Goal: Information Seeking & Learning: Learn about a topic

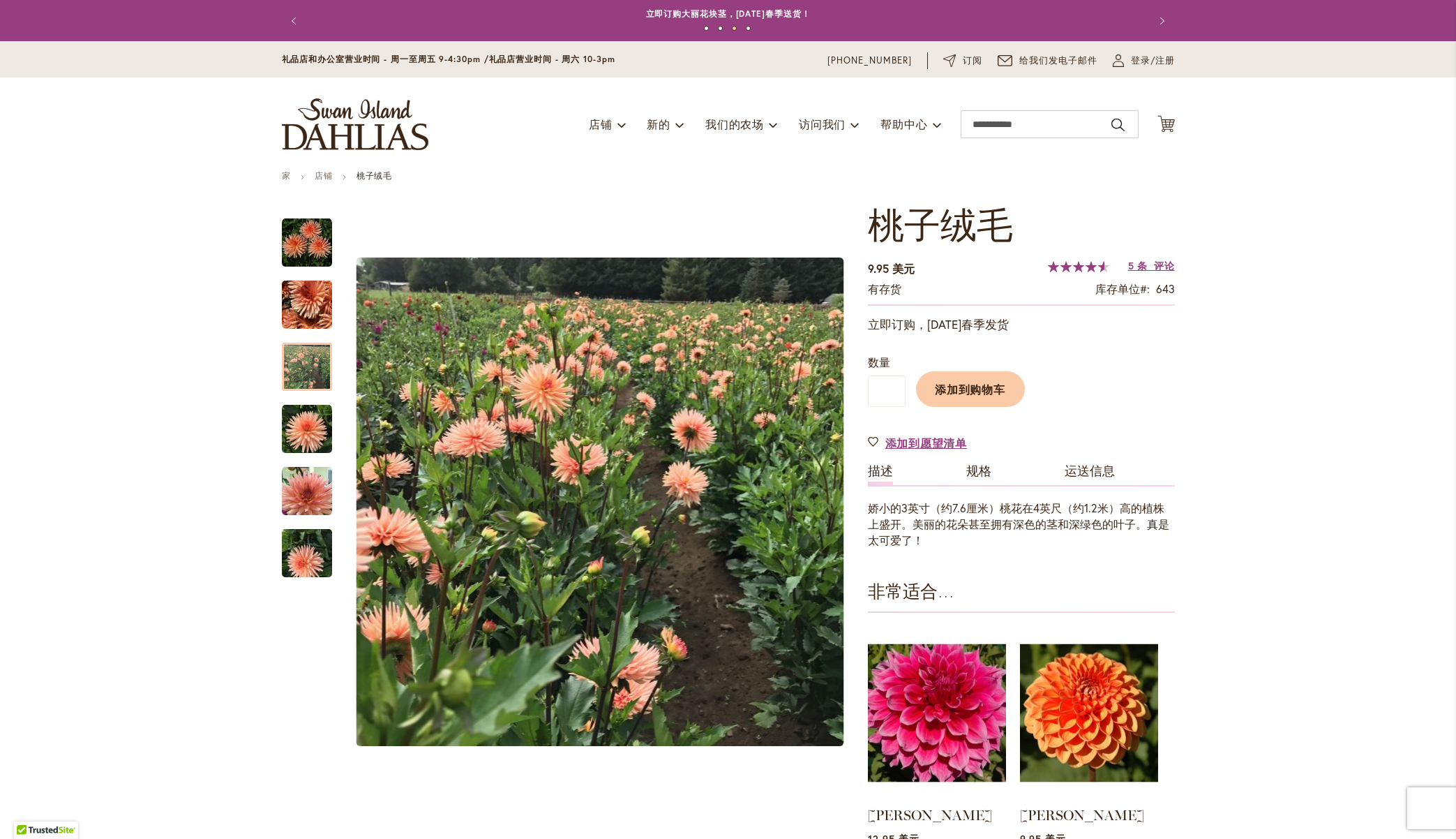
click at [355, 134] on img "商店徽标" at bounding box center [355, 124] width 146 height 52
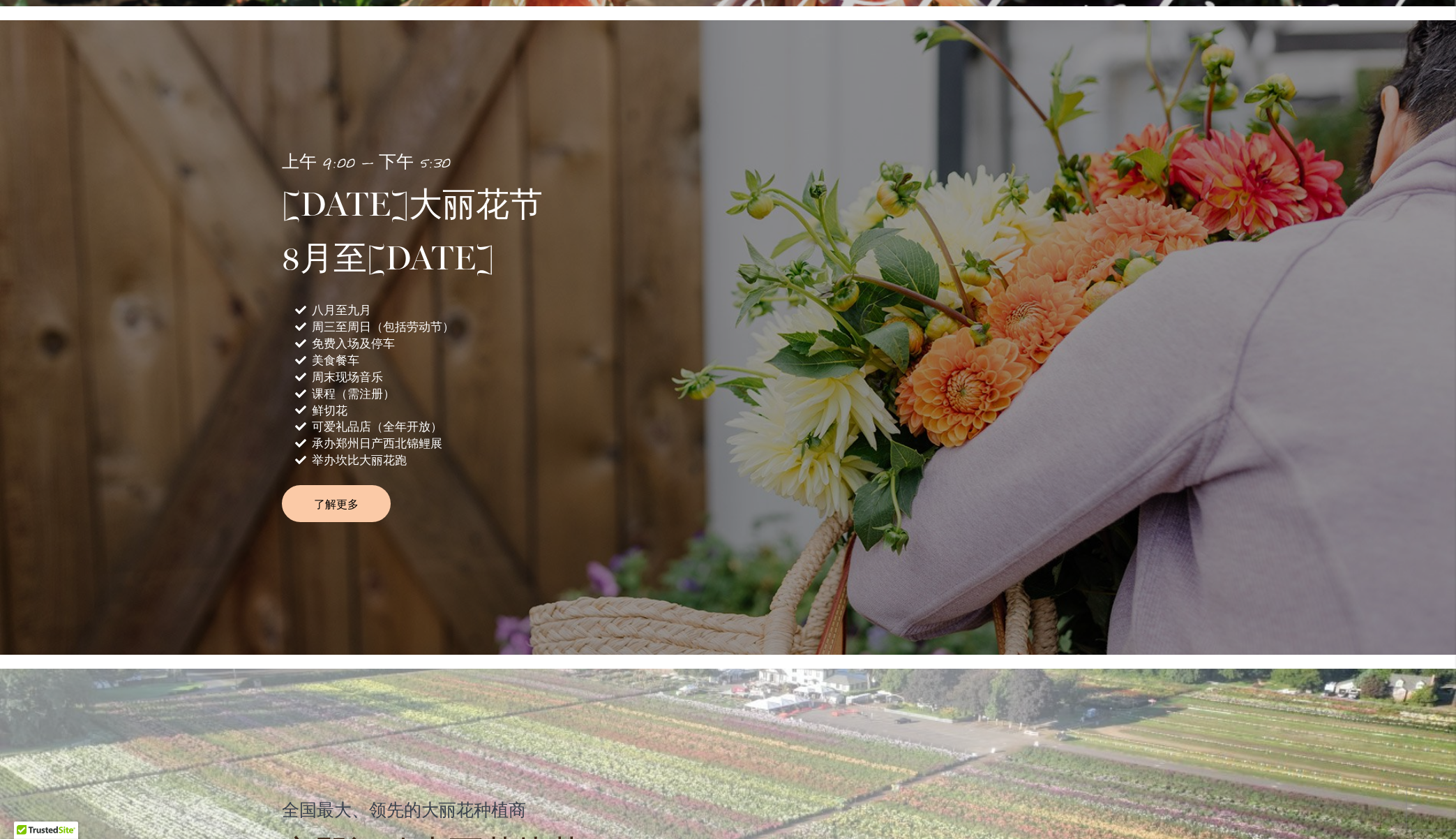
scroll to position [908, 0]
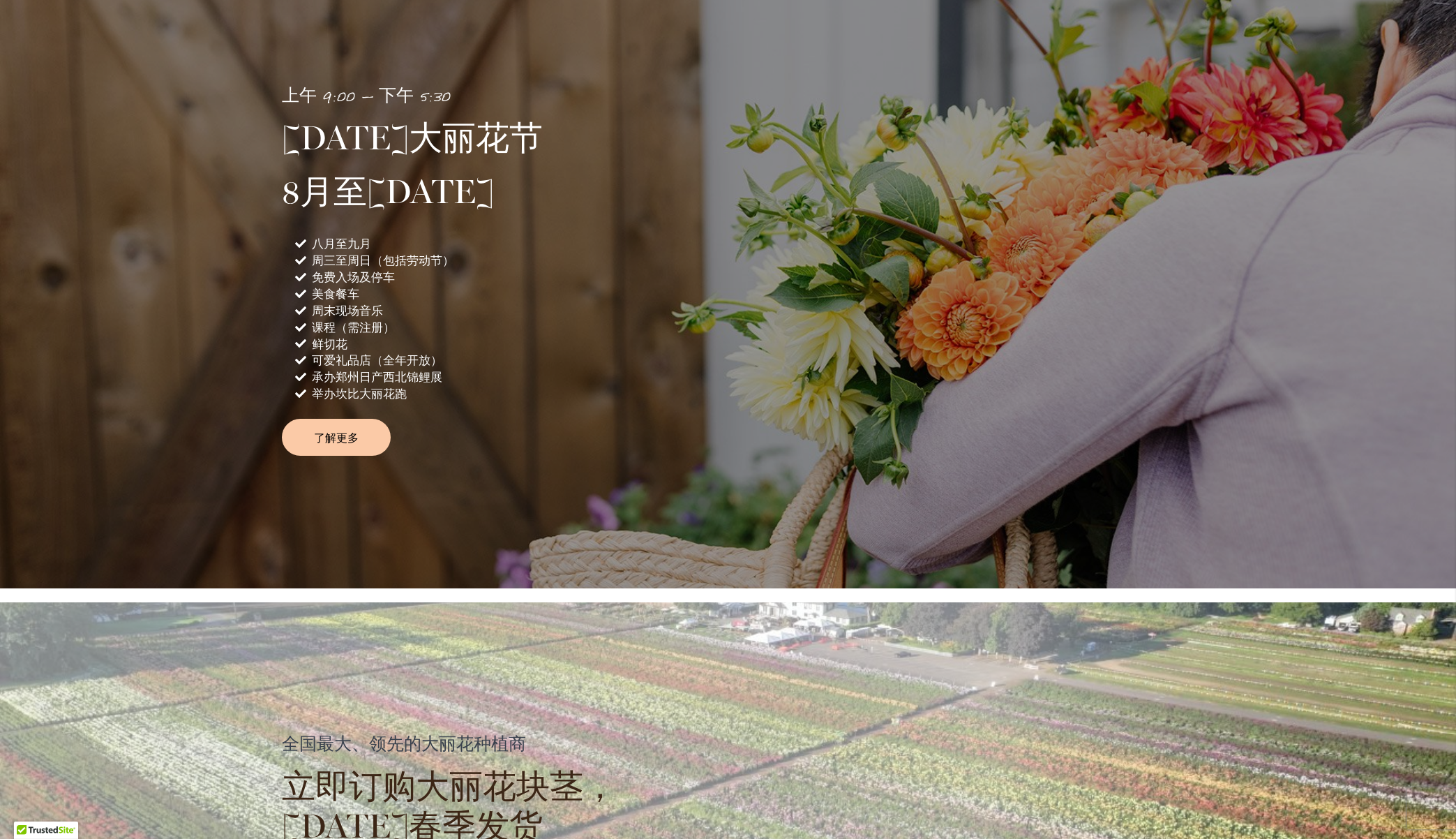
click at [951, 356] on div "上午 9:00 — 下午 5:30 [DATE]大丽花节 8月至[DATE] 八月至九月 周三至周日（包括劳动节） 免费入场及停车 美食餐车 周末现场音乐 课…" at bounding box center [729, 271] width 893 height 369
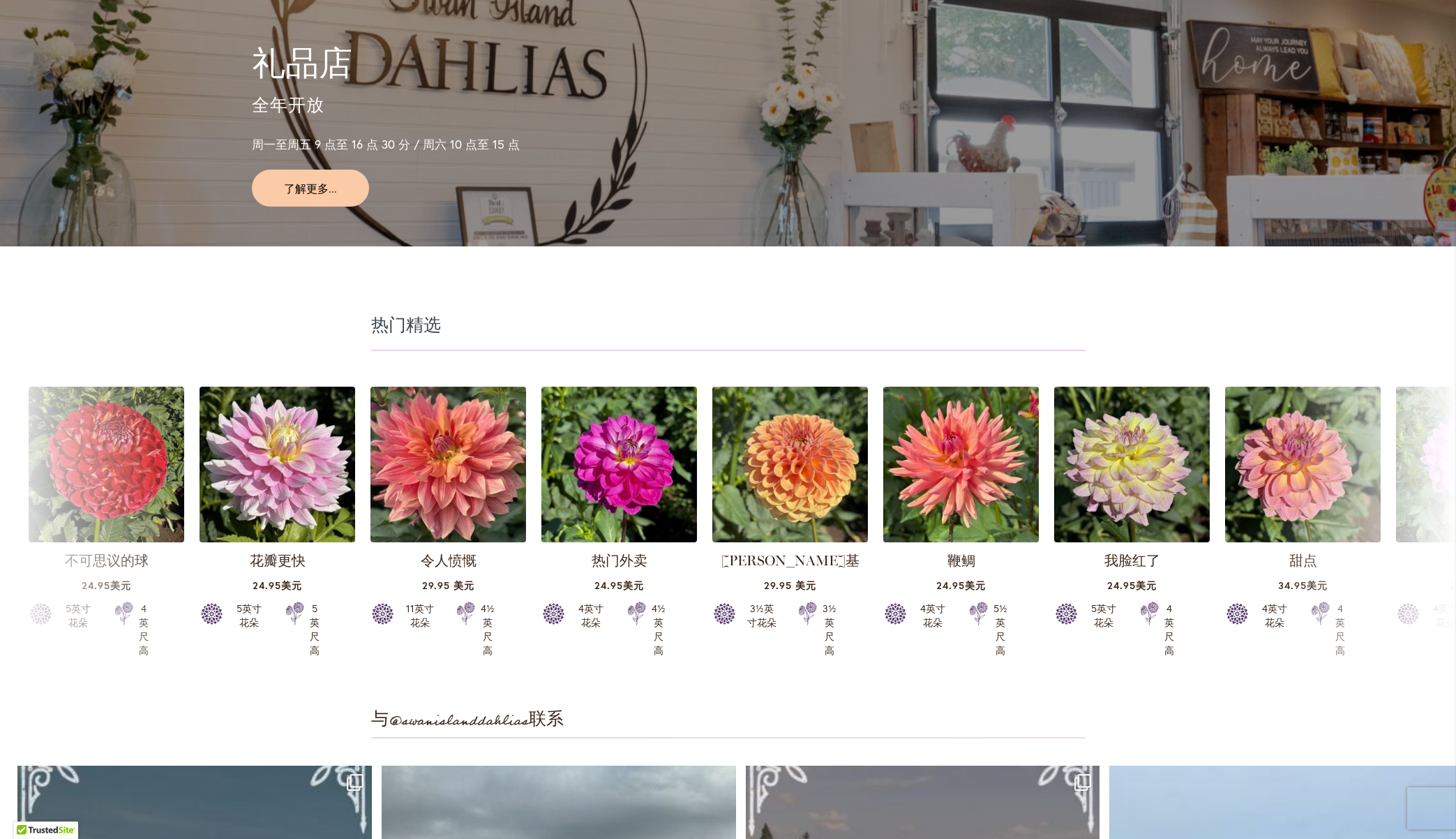
scroll to position [3490, 0]
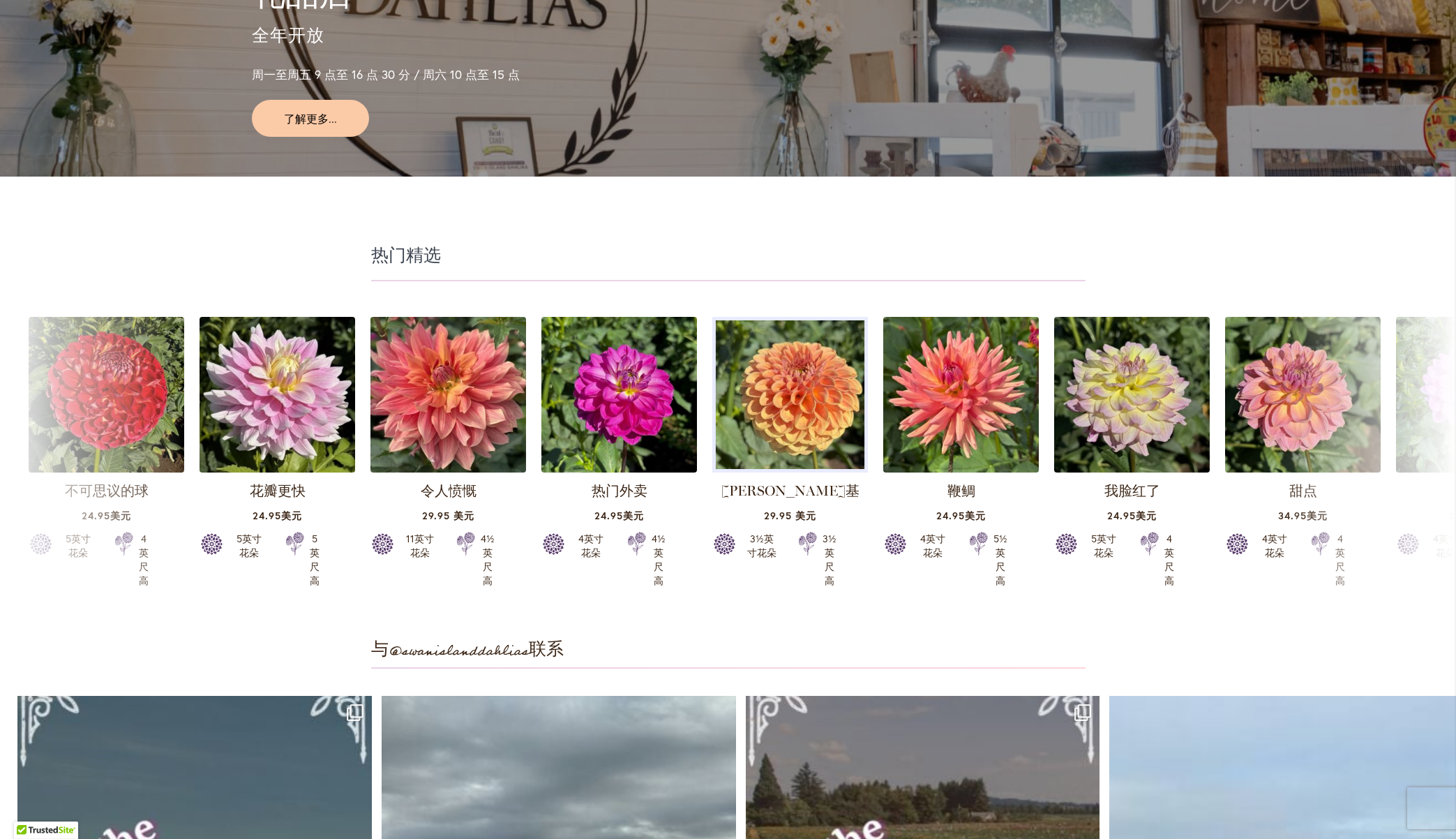
click at [786, 390] on img at bounding box center [789, 394] width 164 height 164
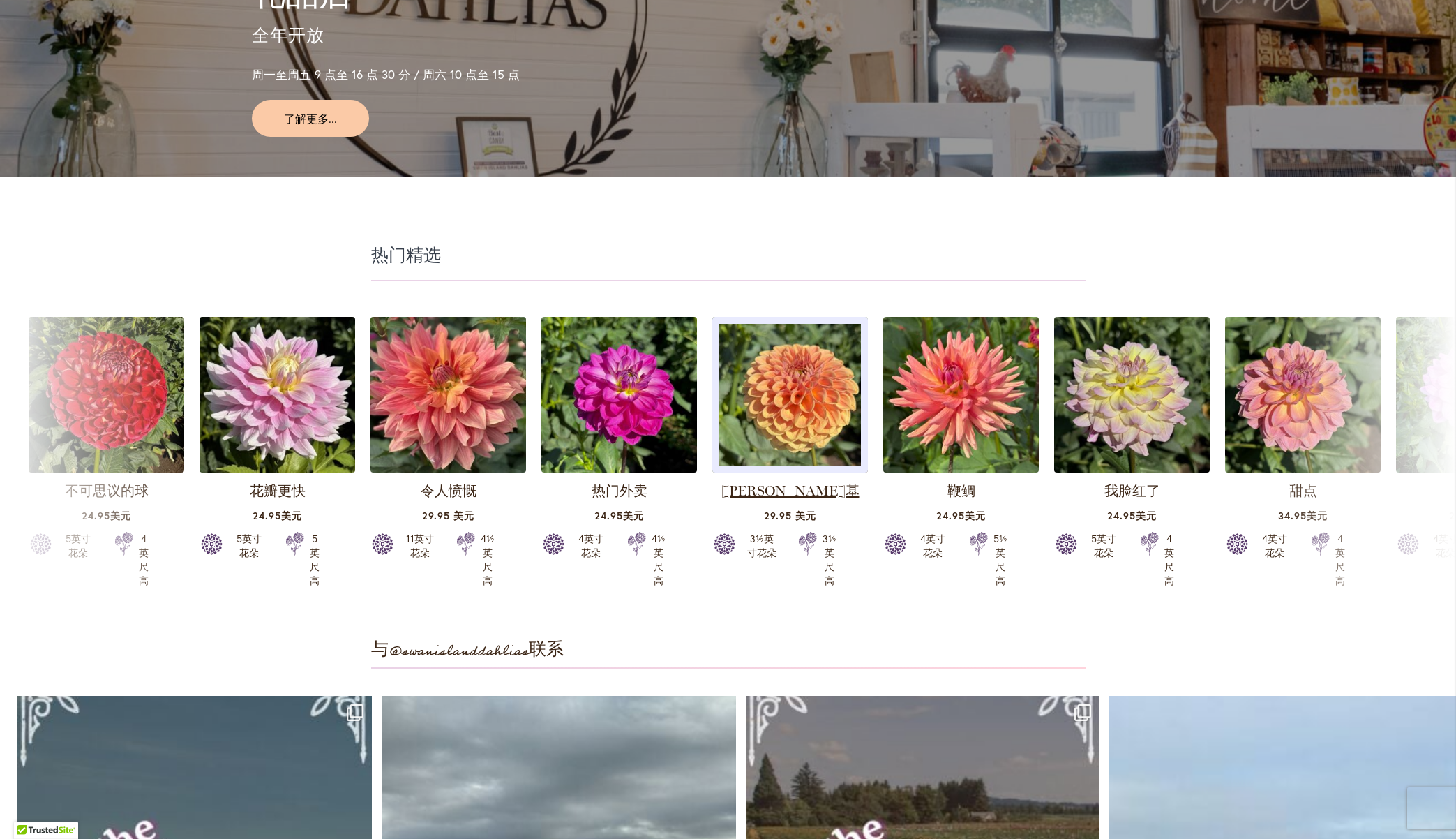
click at [786, 483] on font "布鲁斯基" at bounding box center [790, 491] width 138 height 16
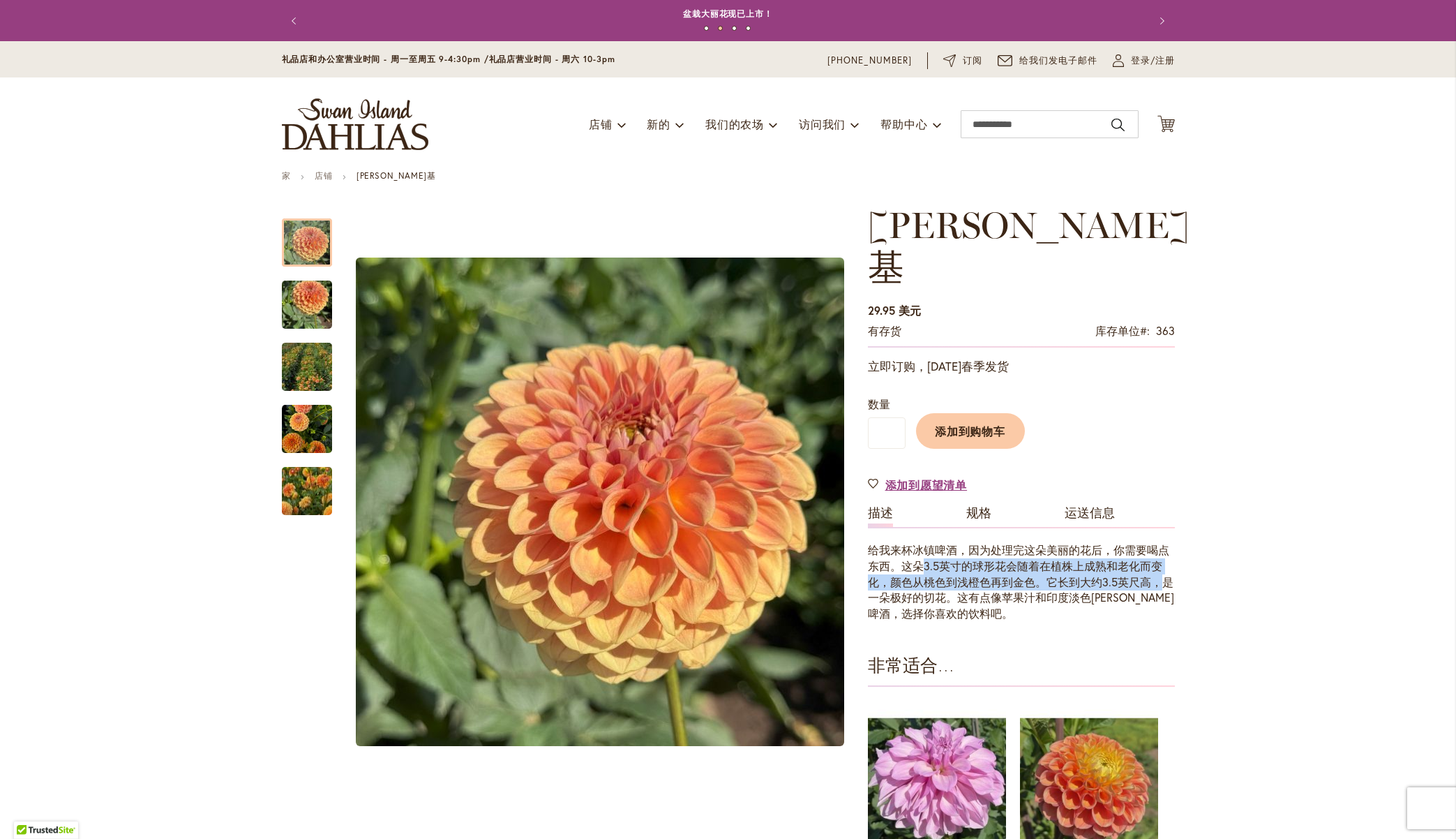
drag, startPoint x: 917, startPoint y: 523, endPoint x: 1154, endPoint y: 533, distance: 237.2
click at [1154, 542] on font "给我来杯冰镇啤酒，因为处理完这朵美丽的花后，你需要喝点东西。这朵3.5英寸的球形花会随着在植株上成熟和老化而变化，颜色从桃色到浅橙色再到金色。它长到大约3.5…" at bounding box center [1021, 581] width 306 height 78
click at [980, 542] on font "给我来杯冰镇啤酒，因为处理完这朵美丽的花后，你需要喝点东西。这朵3.5英寸的球形花会随着在植株上成熟和老化而变化，颜色从桃色到浅橙色再到金色。它长到大约3.5…" at bounding box center [1021, 581] width 306 height 78
drag, startPoint x: 886, startPoint y: 539, endPoint x: 1009, endPoint y: 541, distance: 123.0
click at [1009, 542] on font "给我来杯冰镇啤酒，因为处理完这朵美丽的花后，你需要喝点东西。这朵3.5英寸的球形花会随着在植株上成熟和老化而变化，颜色从桃色到浅橙色再到金色。它长到大约3.5…" at bounding box center [1021, 581] width 306 height 78
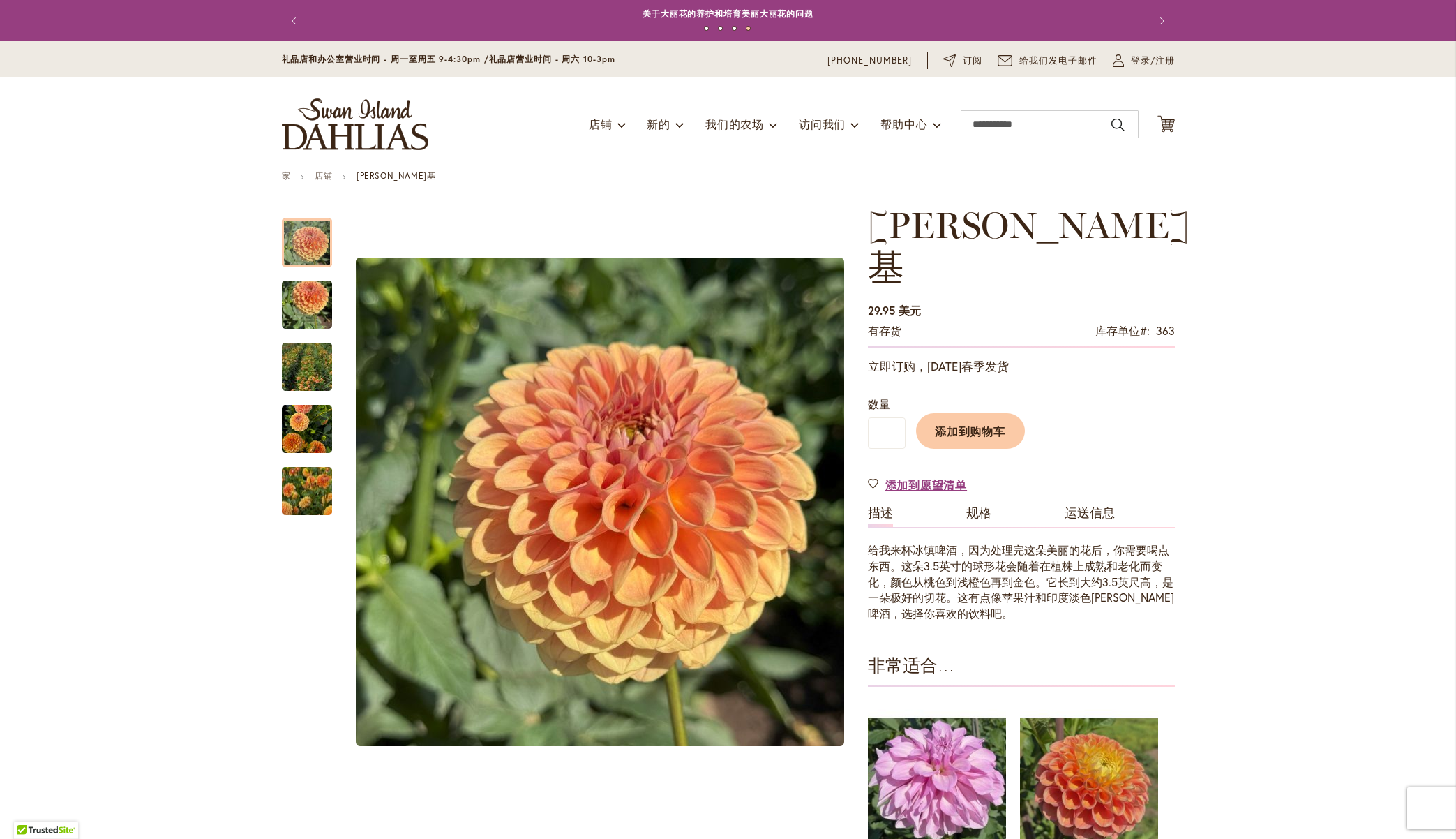
click at [1034, 542] on font "给我来杯冰镇啤酒，因为处理完这朵美丽的花后，你需要喝点东西。这朵3.5英寸的球形花会随着在植株上成熟和老化而变化，颜色从桃色到浅橙色再到金色。它长到大约3.5…" at bounding box center [1021, 581] width 306 height 78
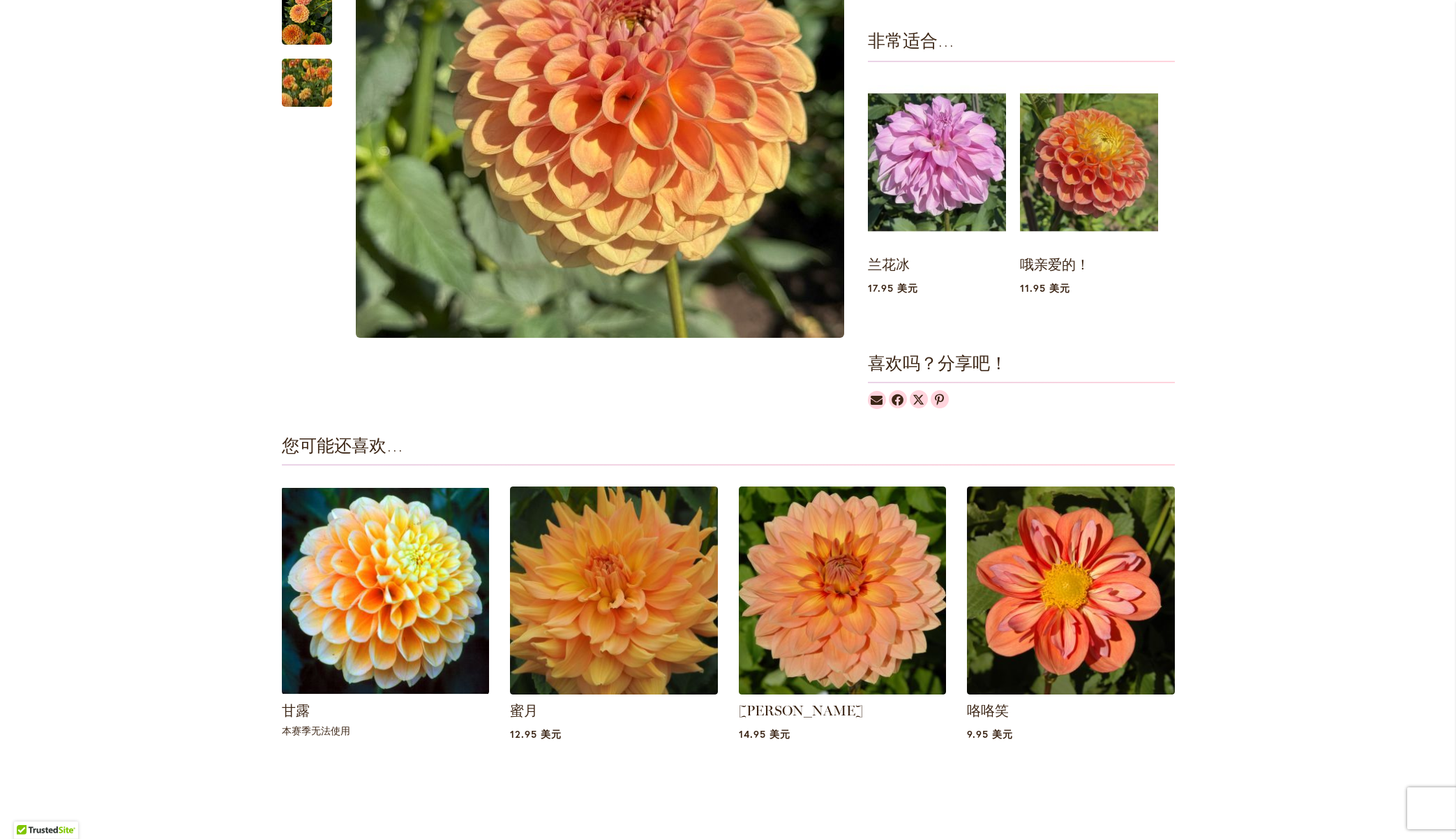
scroll to position [698, 0]
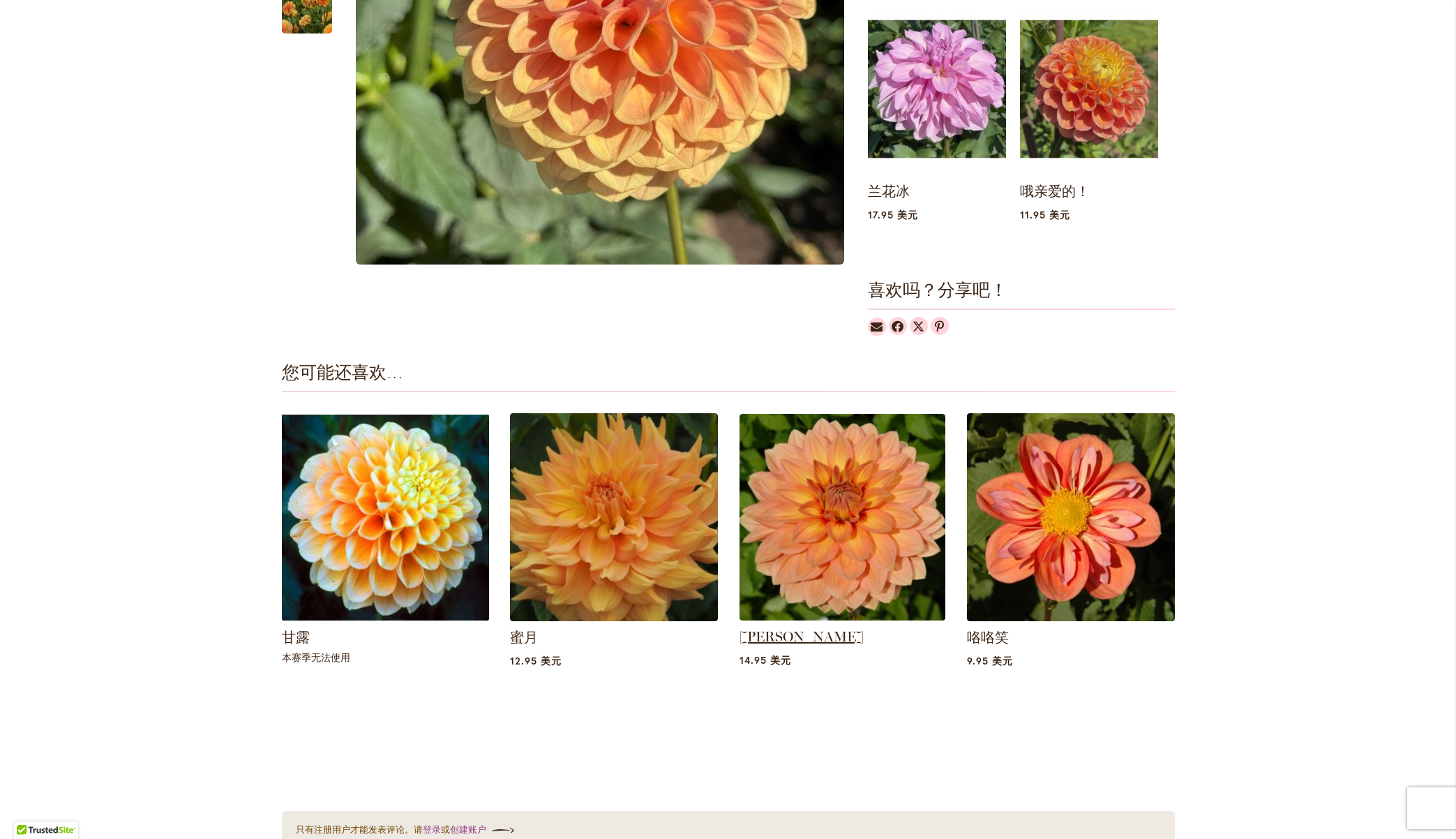
click at [765, 628] on font "尼古拉斯" at bounding box center [802, 637] width 124 height 16
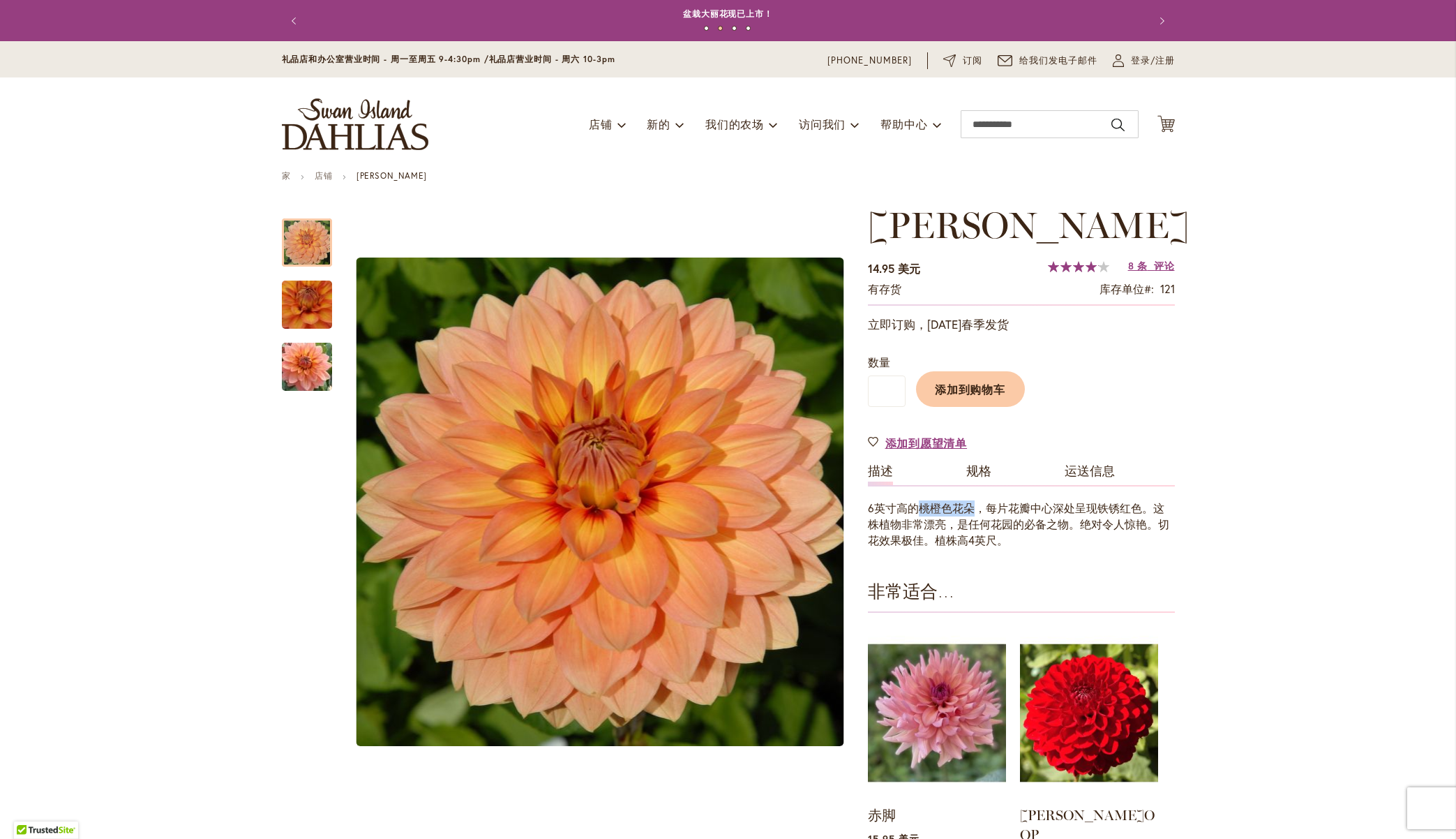
drag, startPoint x: 909, startPoint y: 506, endPoint x: 968, endPoint y: 508, distance: 59.0
click at [968, 508] on font "6英寸高的桃橙色花朵，每片花瓣中心深处呈现铁锈红色。这株植物非常漂亮，是任何花园的必备之物。绝对令人惊艳。切花效果极佳。植株高4英尺。" at bounding box center [1018, 524] width 302 height 47
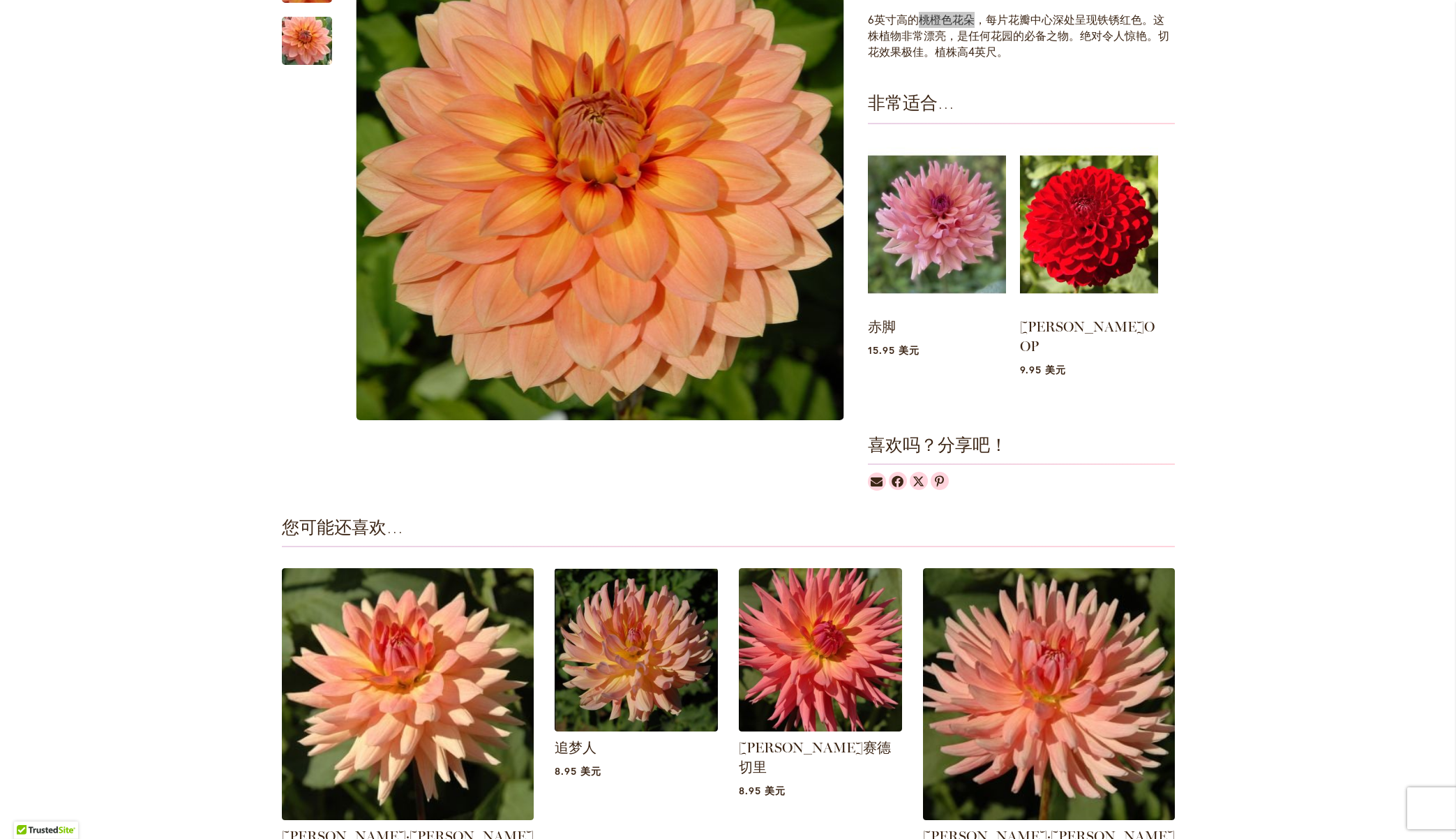
scroll to position [768, 0]
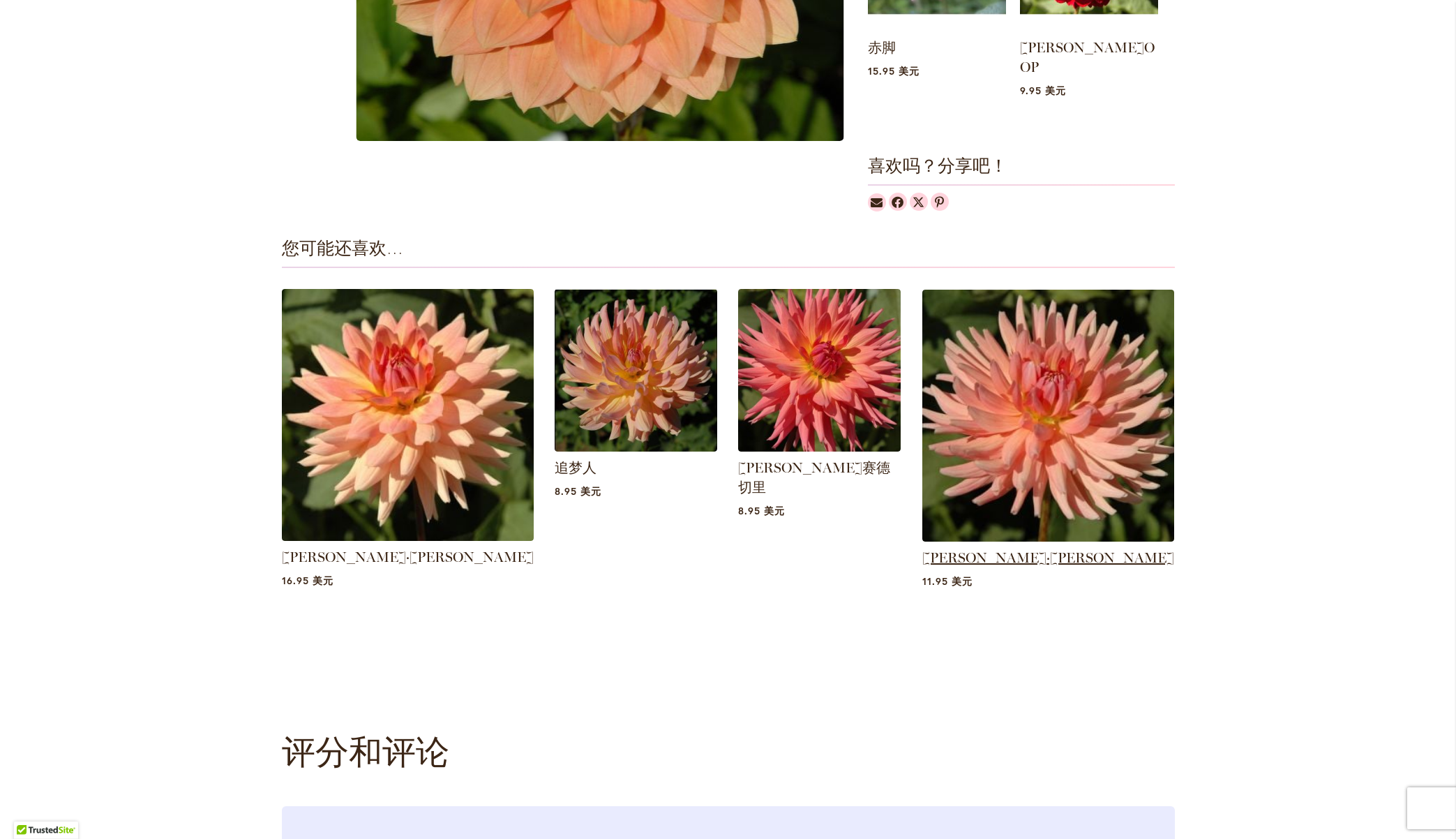
click at [1021, 549] on font "希瑟·玛丽" at bounding box center [1048, 557] width 252 height 16
